Goal: Use online tool/utility: Utilize a website feature to perform a specific function

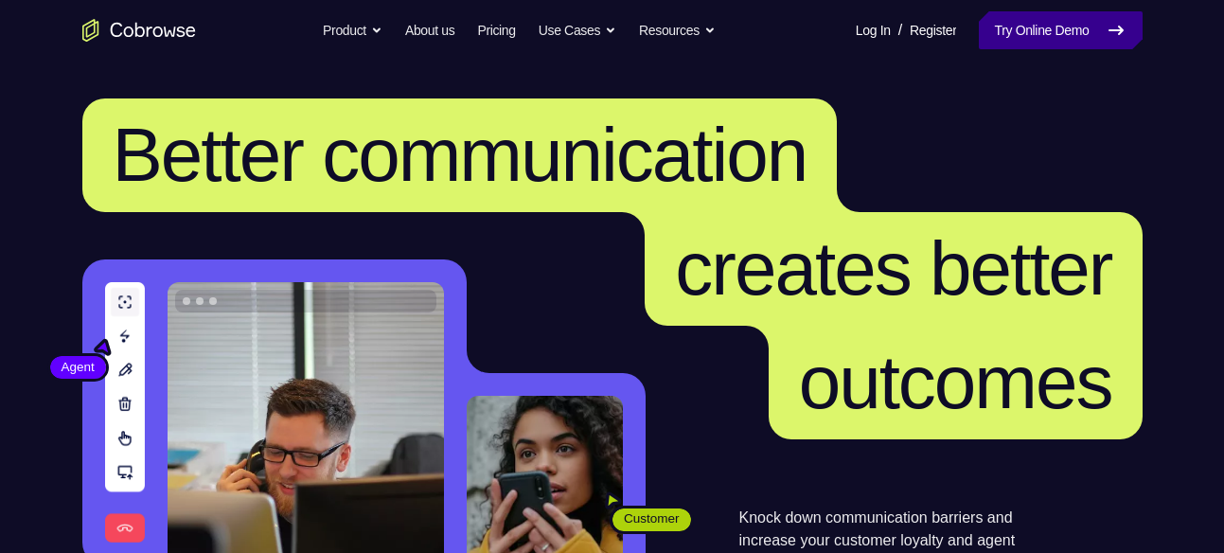
drag, startPoint x: 0, startPoint y: 0, endPoint x: 1020, endPoint y: 39, distance: 1020.3
click at [1020, 39] on link "Try Online Demo" at bounding box center [1060, 30] width 163 height 38
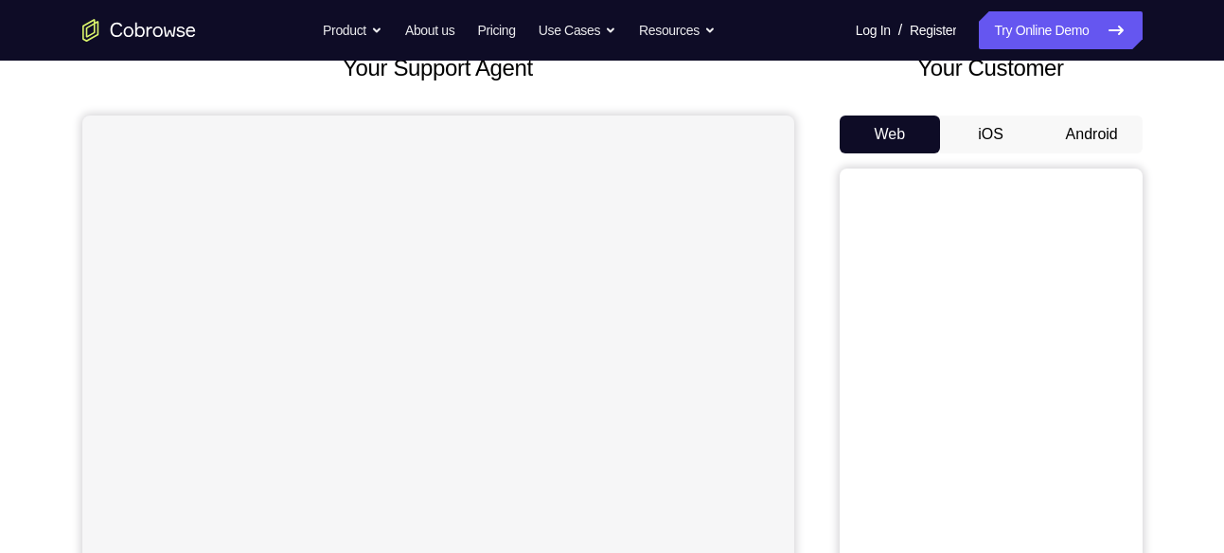
scroll to position [146, 0]
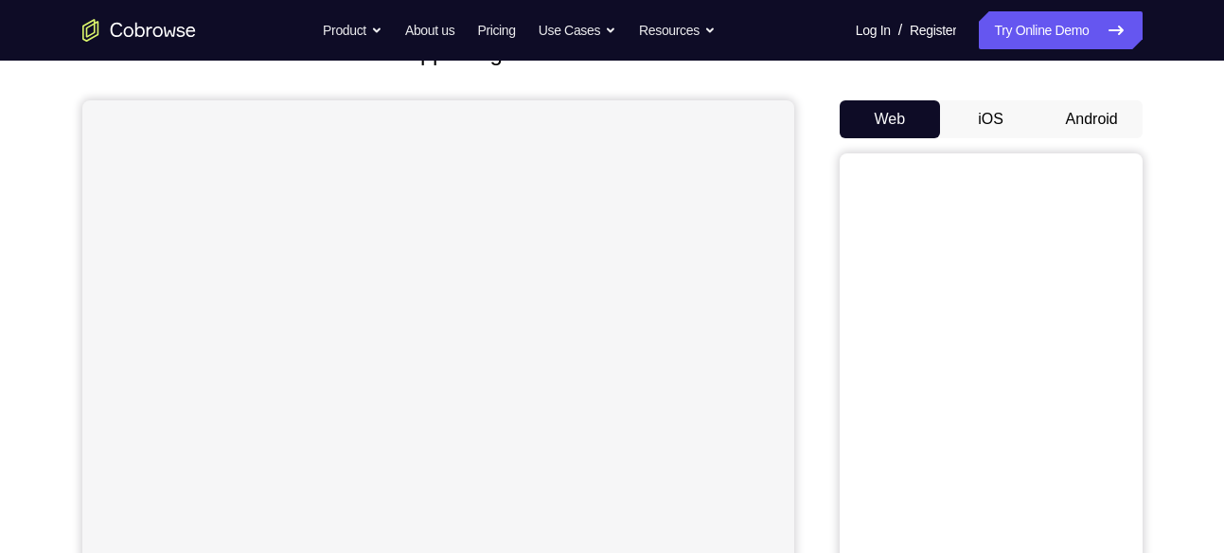
click at [1099, 125] on button "Android" at bounding box center [1091, 119] width 101 height 38
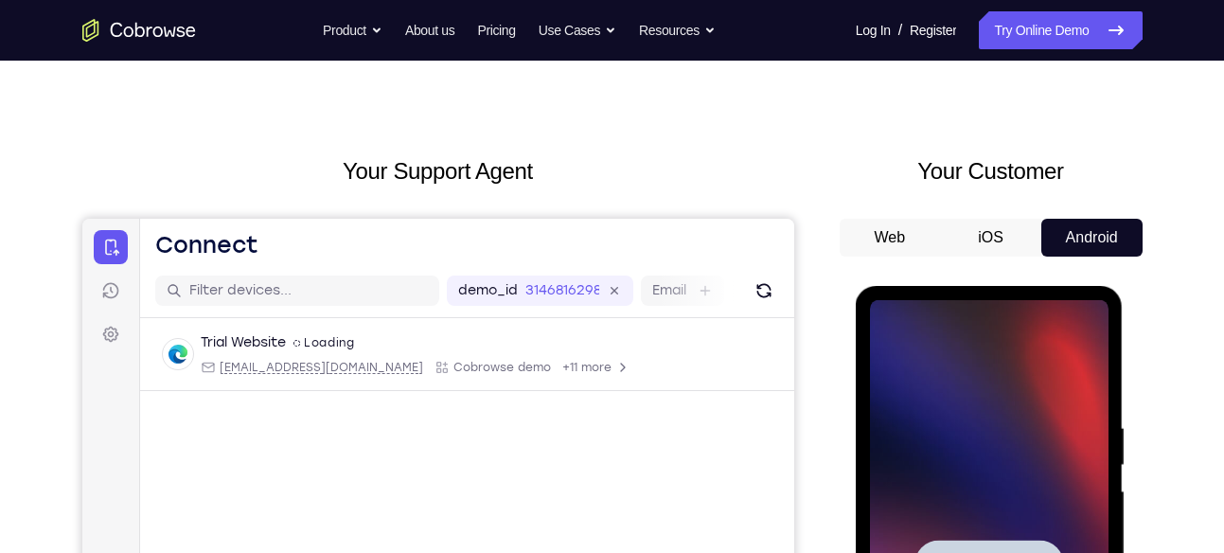
scroll to position [0, 0]
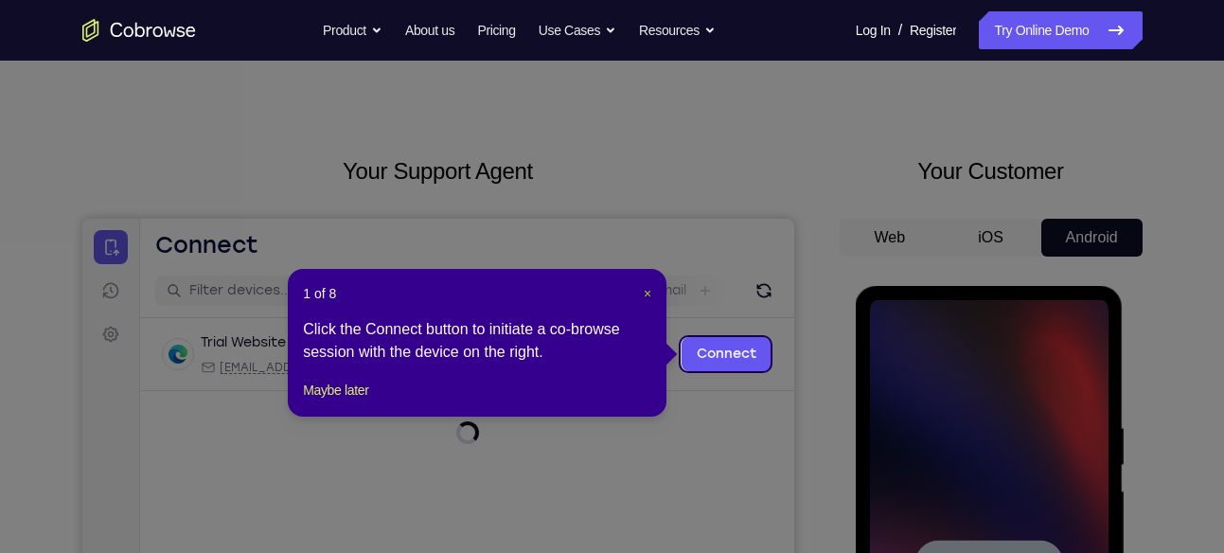
click at [646, 289] on span "×" at bounding box center [648, 293] width 8 height 15
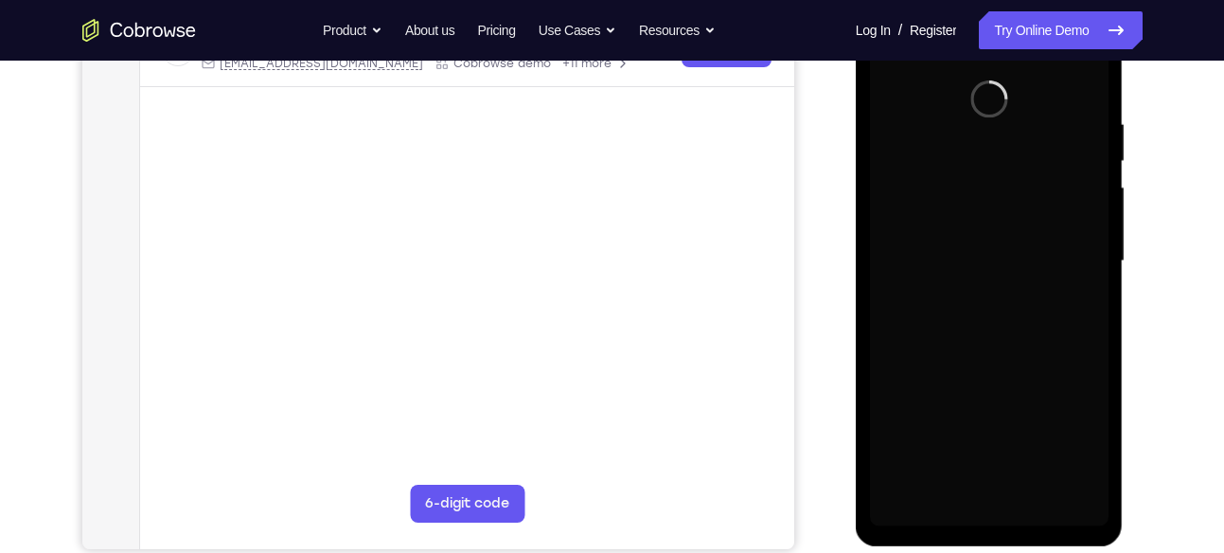
scroll to position [329, 0]
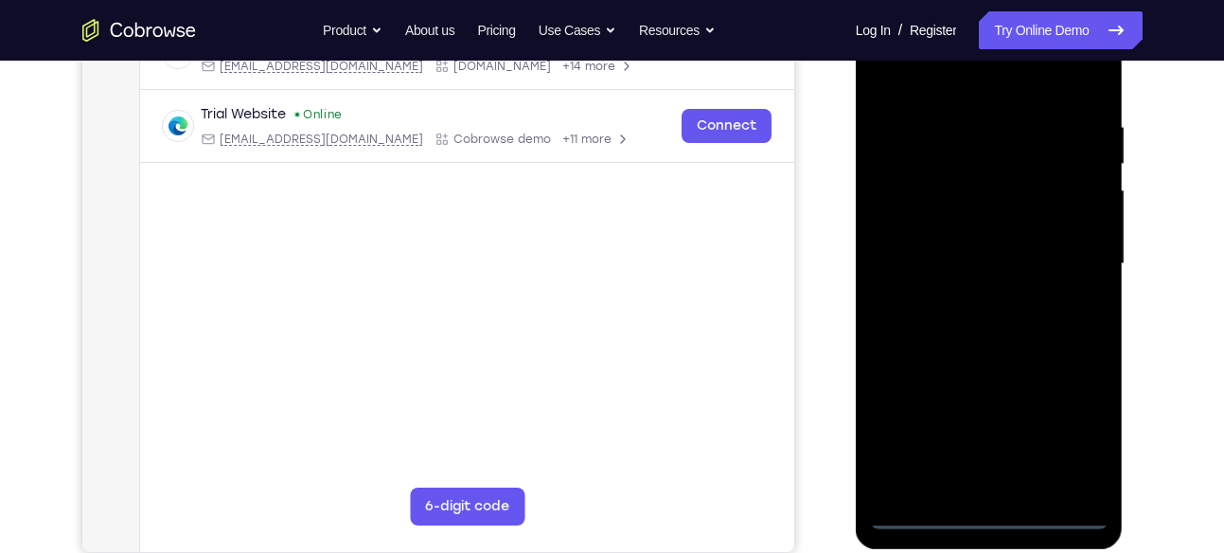
click at [988, 516] on div at bounding box center [989, 264] width 239 height 530
click at [1078, 426] on div at bounding box center [989, 264] width 239 height 530
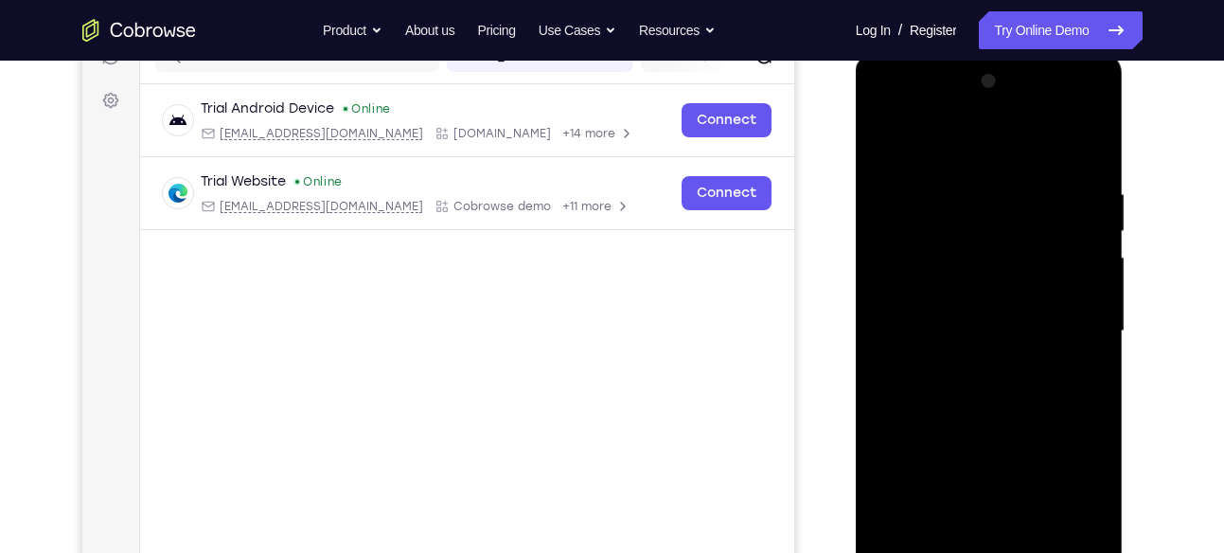
scroll to position [258, 0]
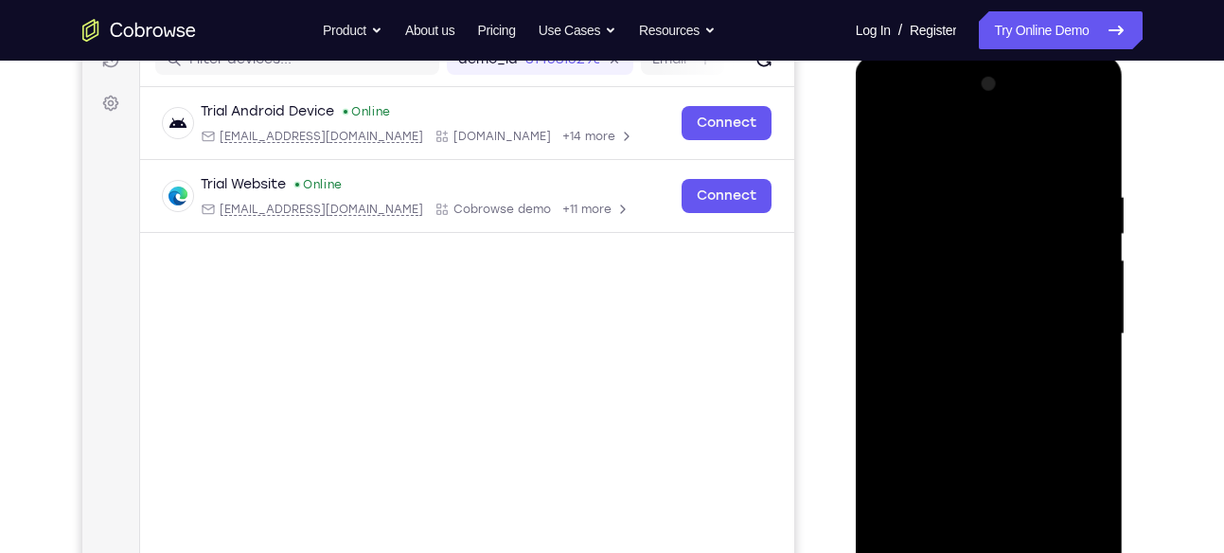
click at [1003, 152] on div at bounding box center [989, 334] width 239 height 530
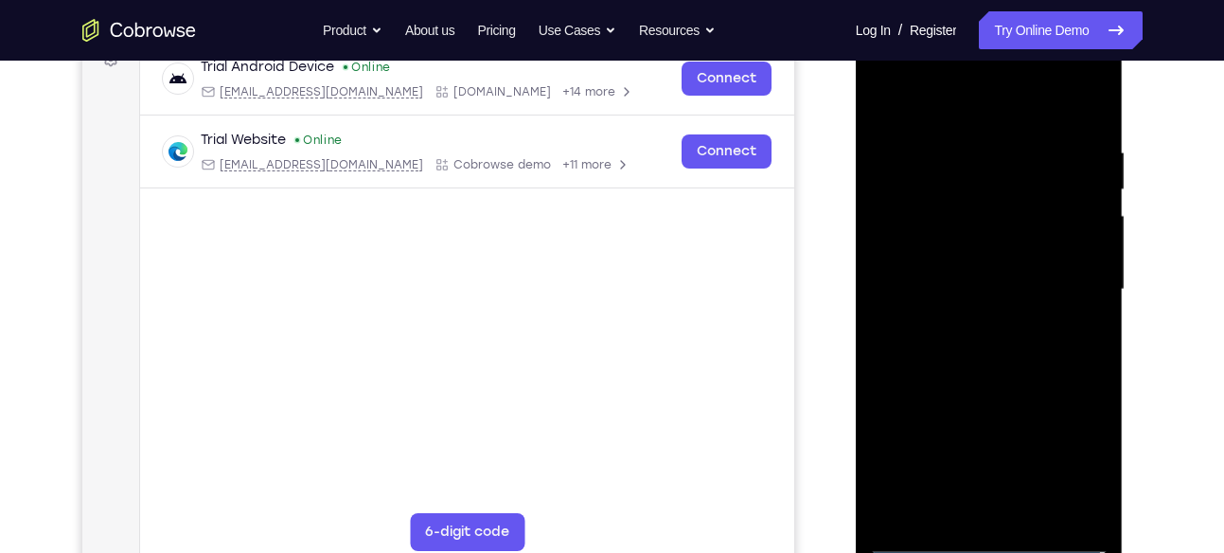
scroll to position [304, 0]
click at [908, 230] on div at bounding box center [989, 289] width 239 height 530
click at [980, 281] on div at bounding box center [989, 289] width 239 height 530
click at [960, 273] on div at bounding box center [989, 289] width 239 height 530
click at [958, 308] on div at bounding box center [989, 289] width 239 height 530
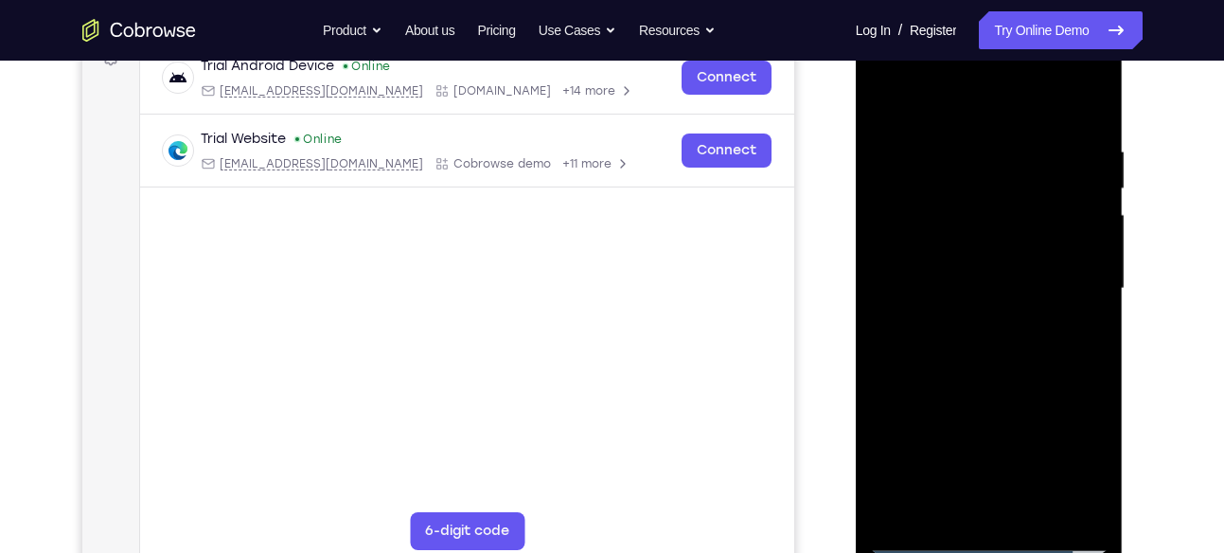
drag, startPoint x: 974, startPoint y: 406, endPoint x: 977, endPoint y: 295, distance: 110.8
click at [977, 295] on div at bounding box center [989, 289] width 239 height 530
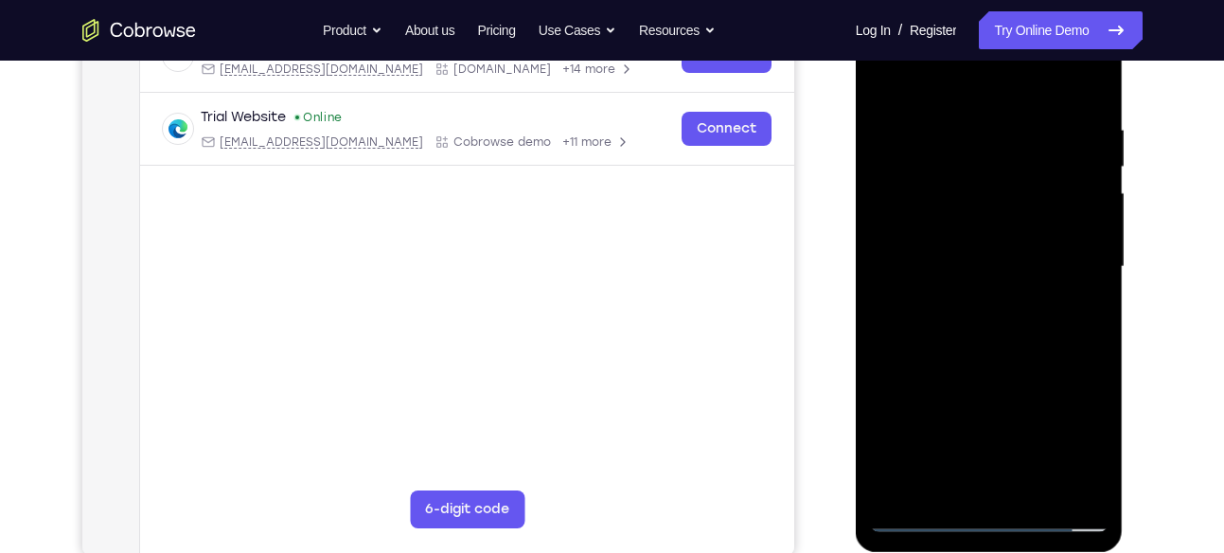
scroll to position [329, 0]
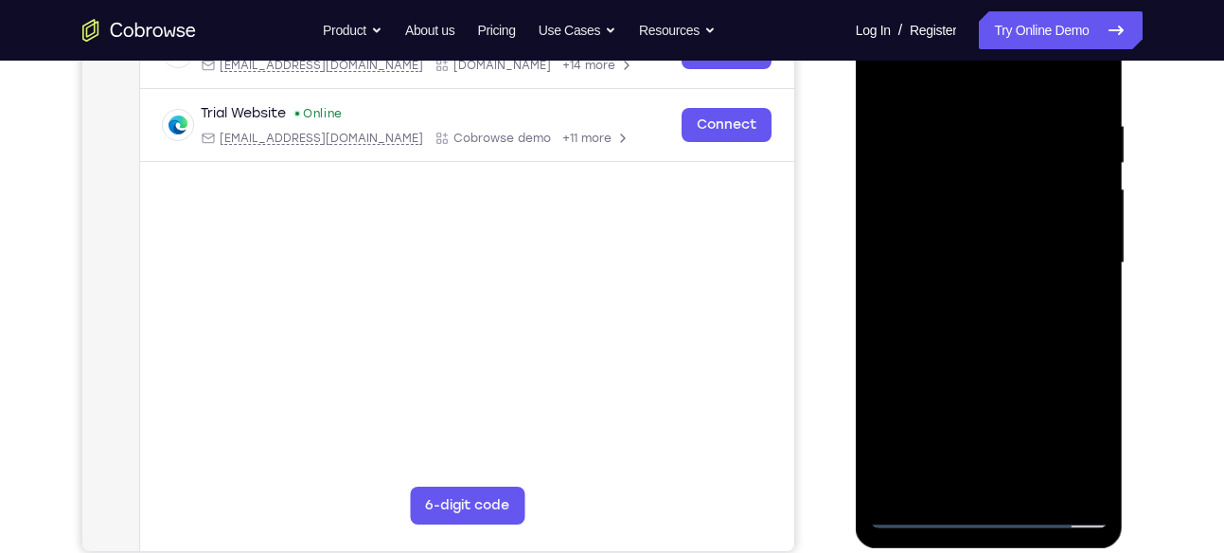
click at [991, 471] on div at bounding box center [989, 263] width 239 height 530
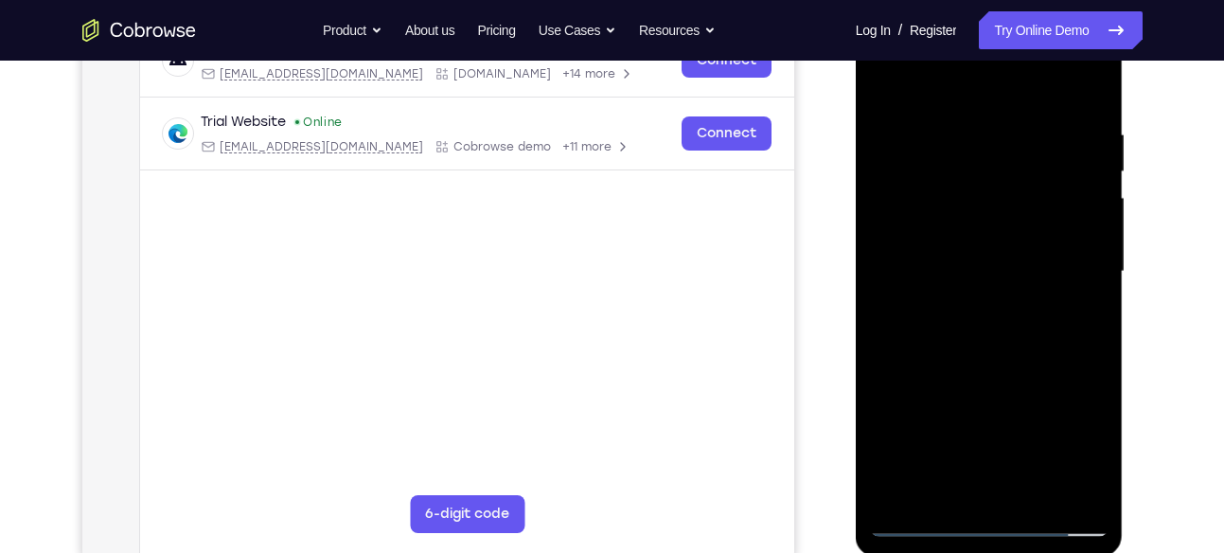
scroll to position [318, 0]
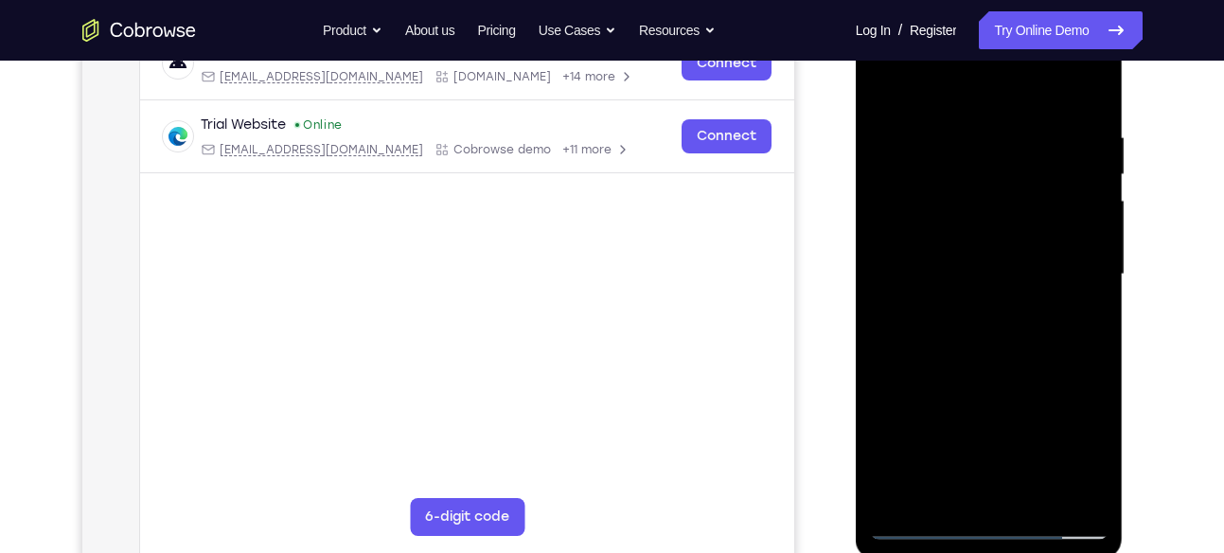
drag, startPoint x: 1021, startPoint y: 411, endPoint x: 1016, endPoint y: 253, distance: 158.2
click at [1016, 253] on div at bounding box center [989, 274] width 239 height 530
click at [1052, 107] on div at bounding box center [989, 274] width 239 height 530
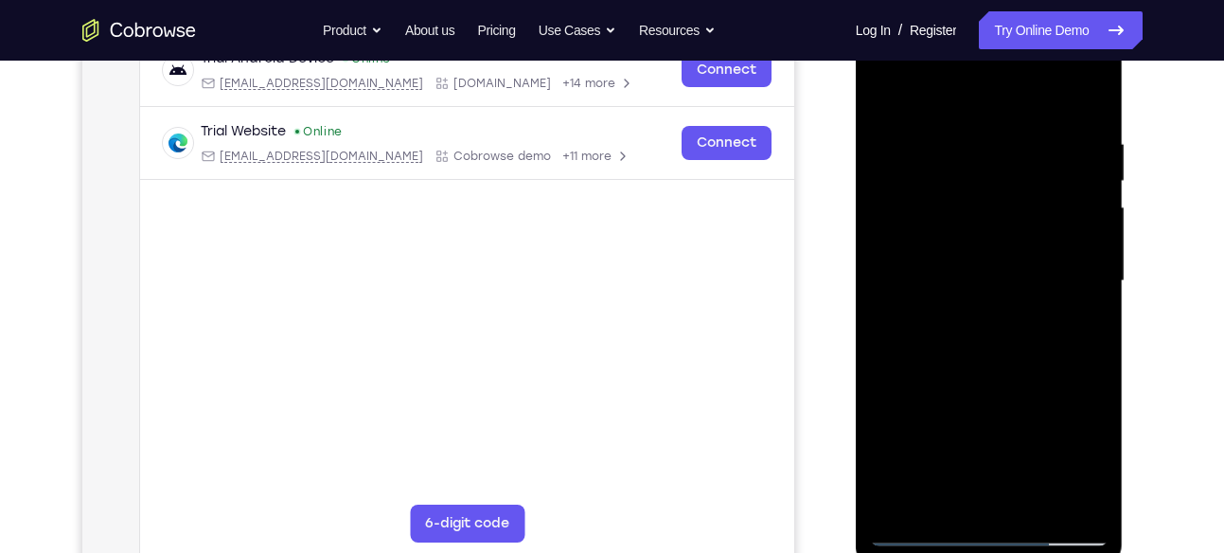
scroll to position [311, 0]
click at [893, 90] on div at bounding box center [989, 282] width 239 height 530
click at [973, 229] on div at bounding box center [989, 282] width 239 height 530
click at [1091, 300] on div at bounding box center [989, 282] width 239 height 530
click at [1093, 300] on div at bounding box center [989, 282] width 239 height 530
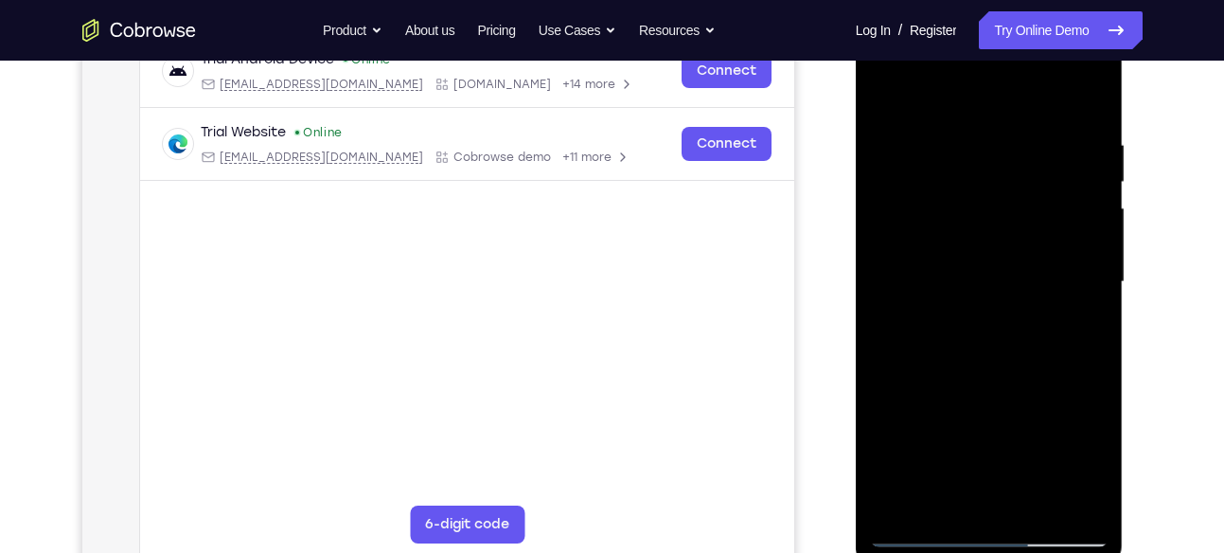
click at [1092, 101] on div at bounding box center [989, 282] width 239 height 530
drag, startPoint x: 1015, startPoint y: 348, endPoint x: 1010, endPoint y: 262, distance: 86.3
click at [1010, 262] on div at bounding box center [989, 282] width 239 height 530
click at [884, 260] on div at bounding box center [989, 282] width 239 height 530
click at [907, 209] on div at bounding box center [989, 282] width 239 height 530
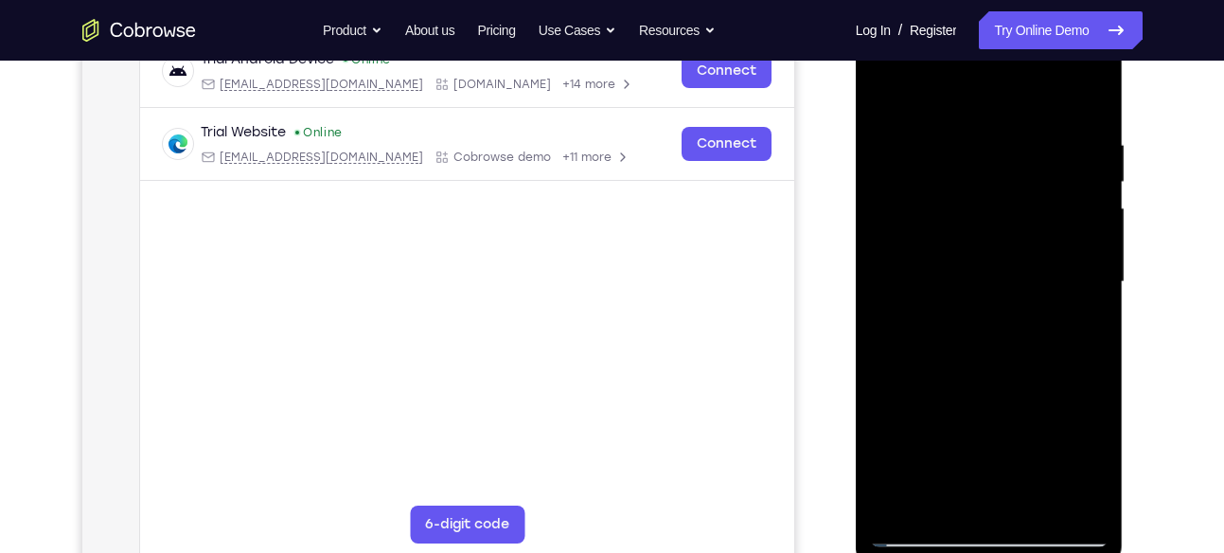
click at [915, 169] on div at bounding box center [989, 282] width 239 height 530
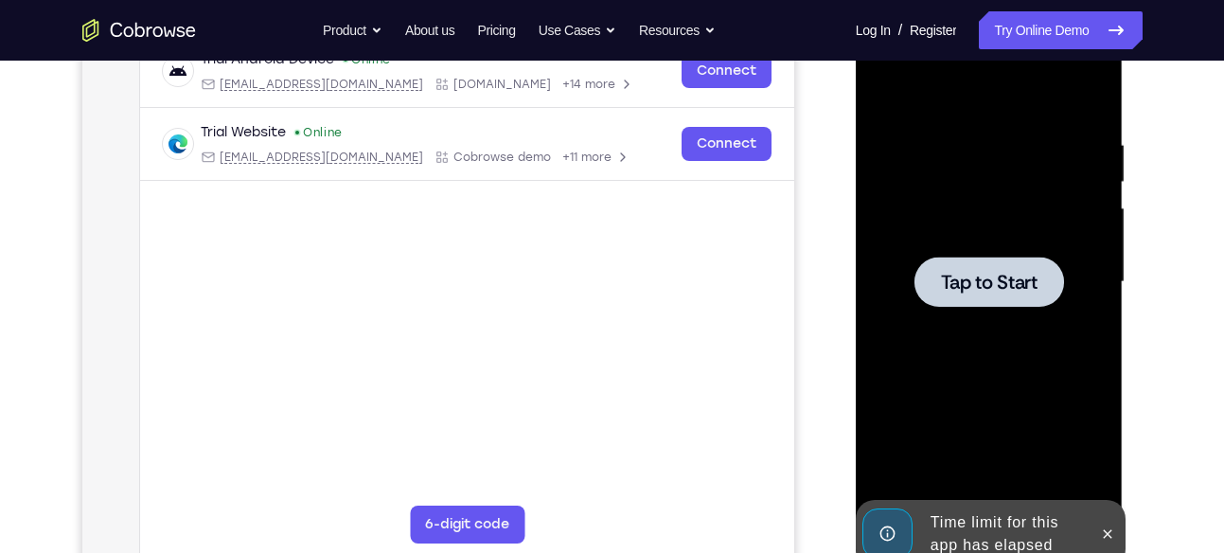
scroll to position [273, 0]
